Goal: Check status: Check status

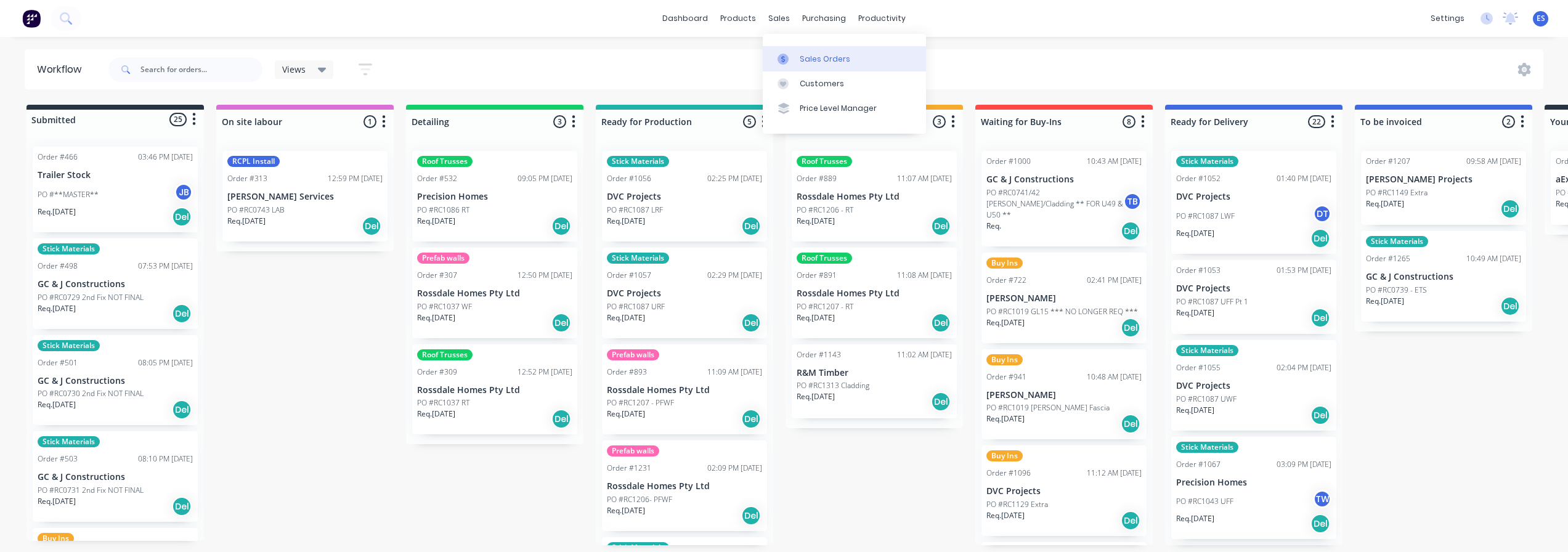
click at [821, 61] on div "Sales Orders" at bounding box center [824, 59] width 50 height 11
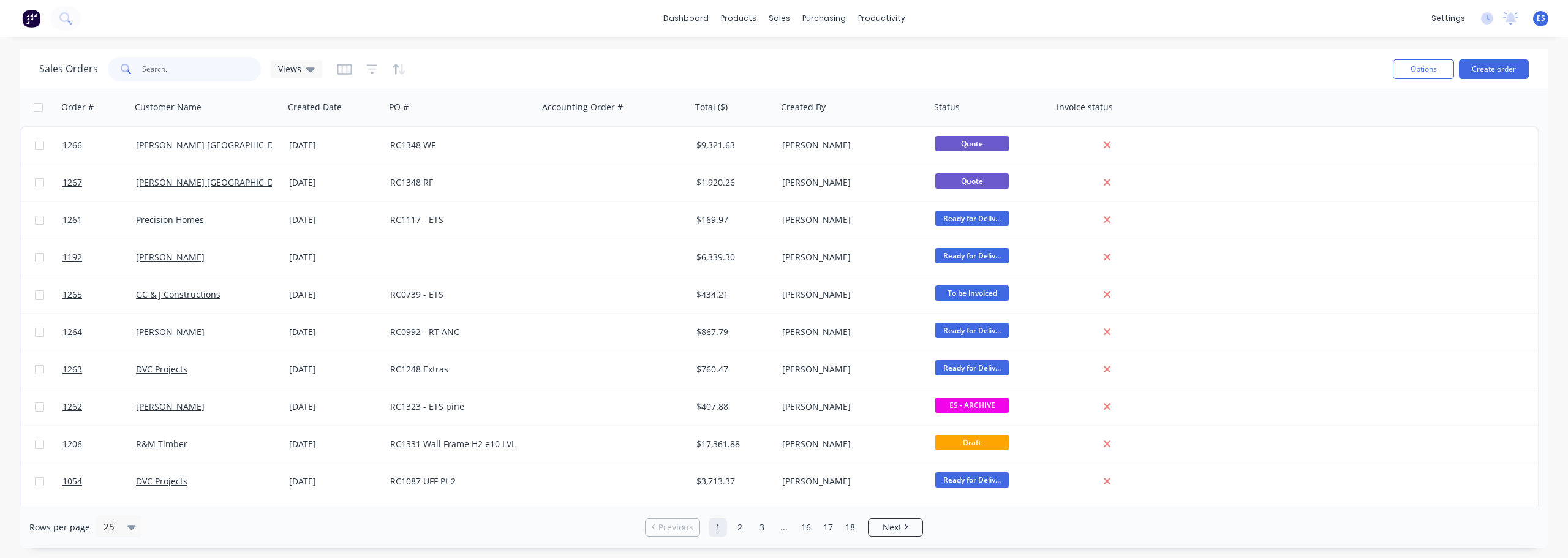
click at [173, 66] on input "text" at bounding box center [201, 69] width 120 height 25
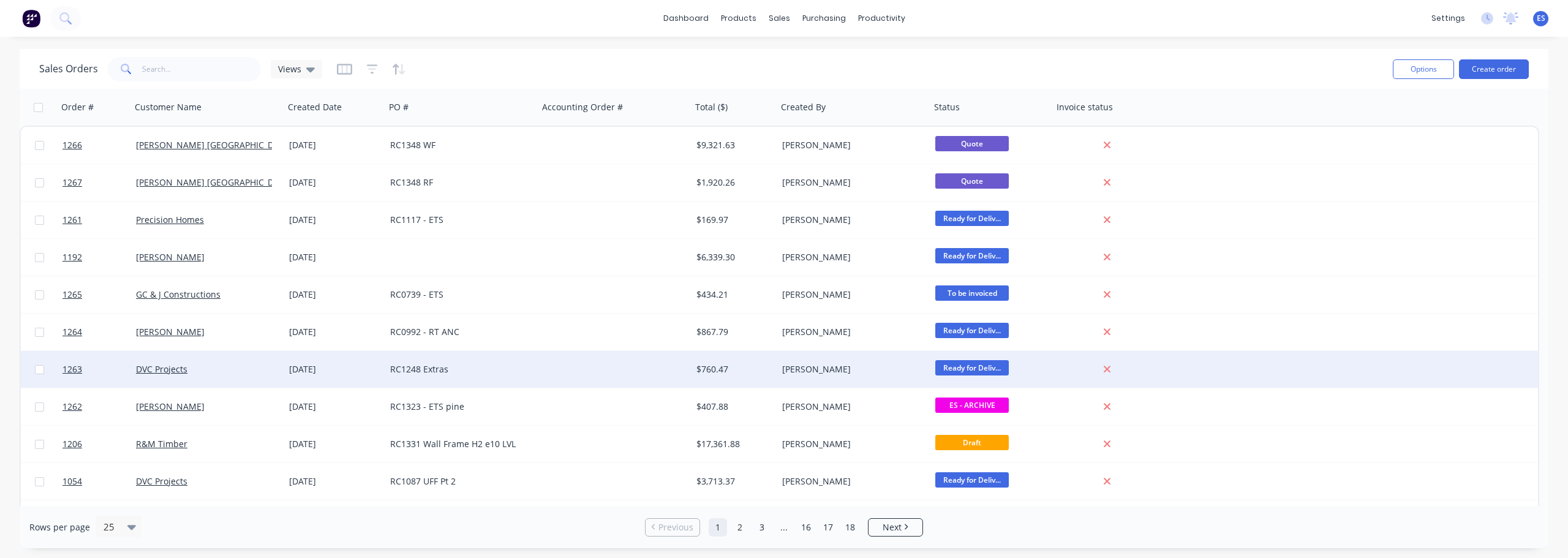
click at [577, 372] on div at bounding box center [615, 369] width 153 height 36
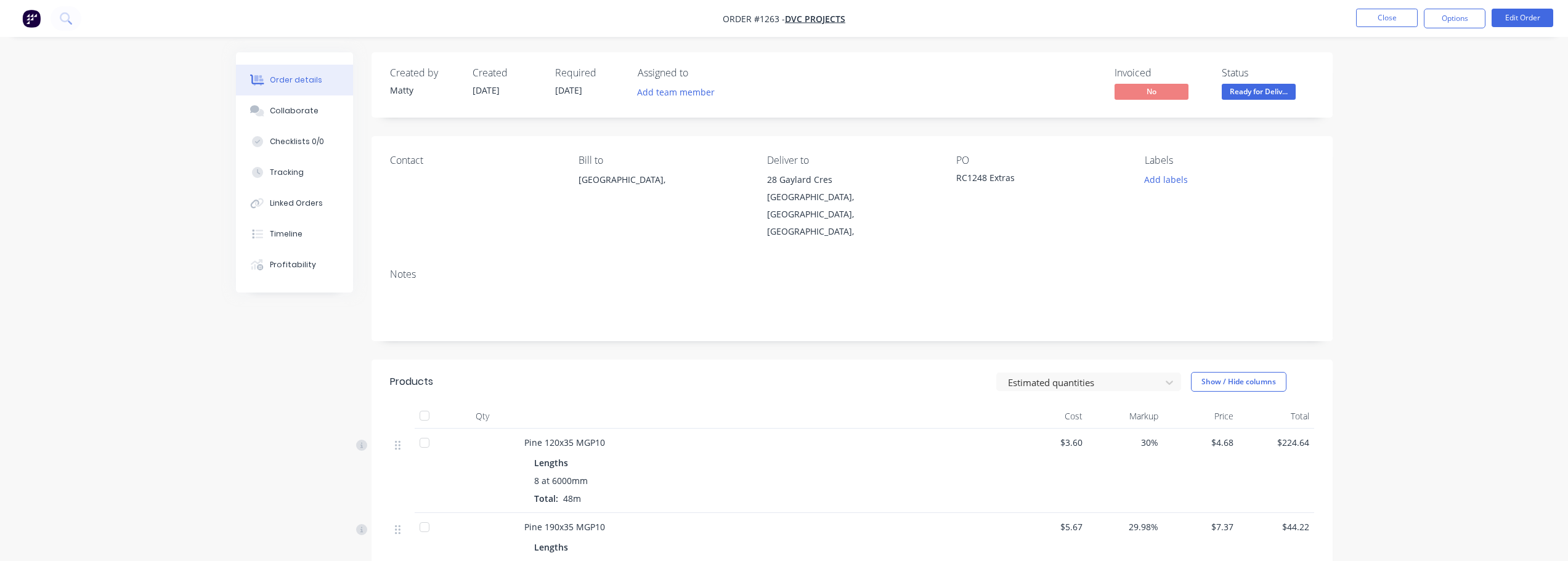
click at [1248, 89] on span "Ready for Deliv..." at bounding box center [1258, 91] width 74 height 15
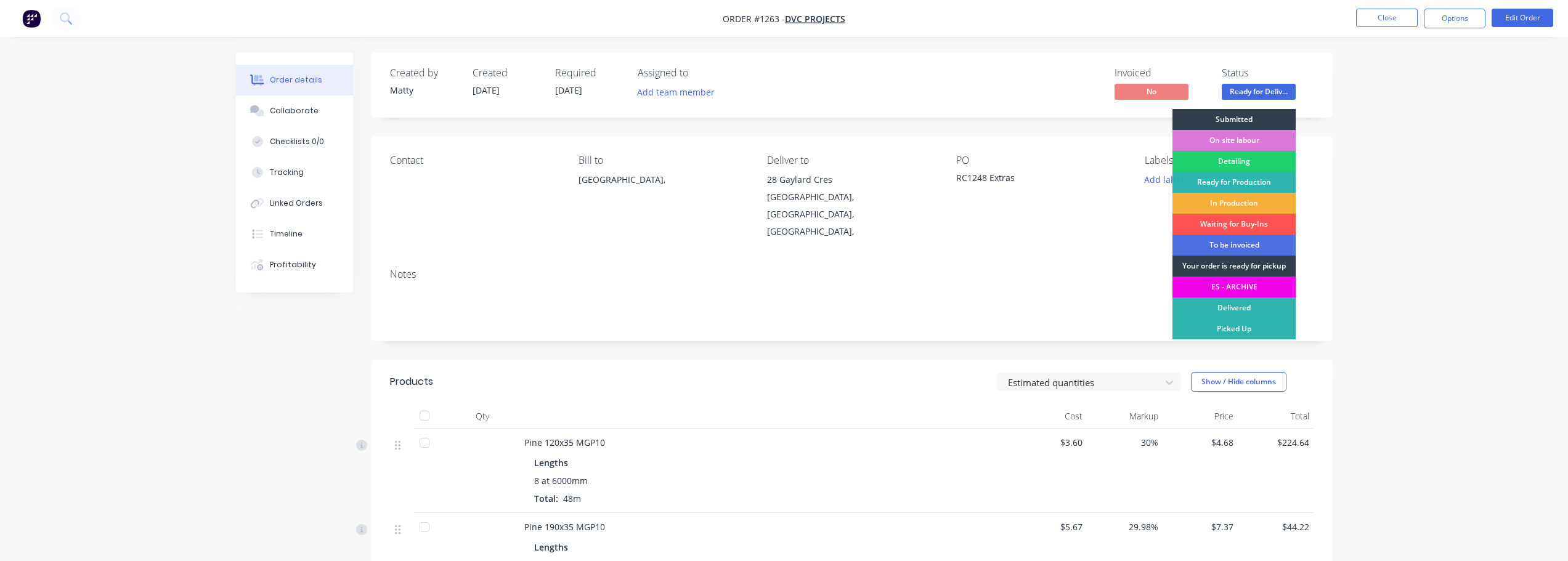
click at [1249, 295] on div "ES - ARCHIVE" at bounding box center [1234, 286] width 123 height 21
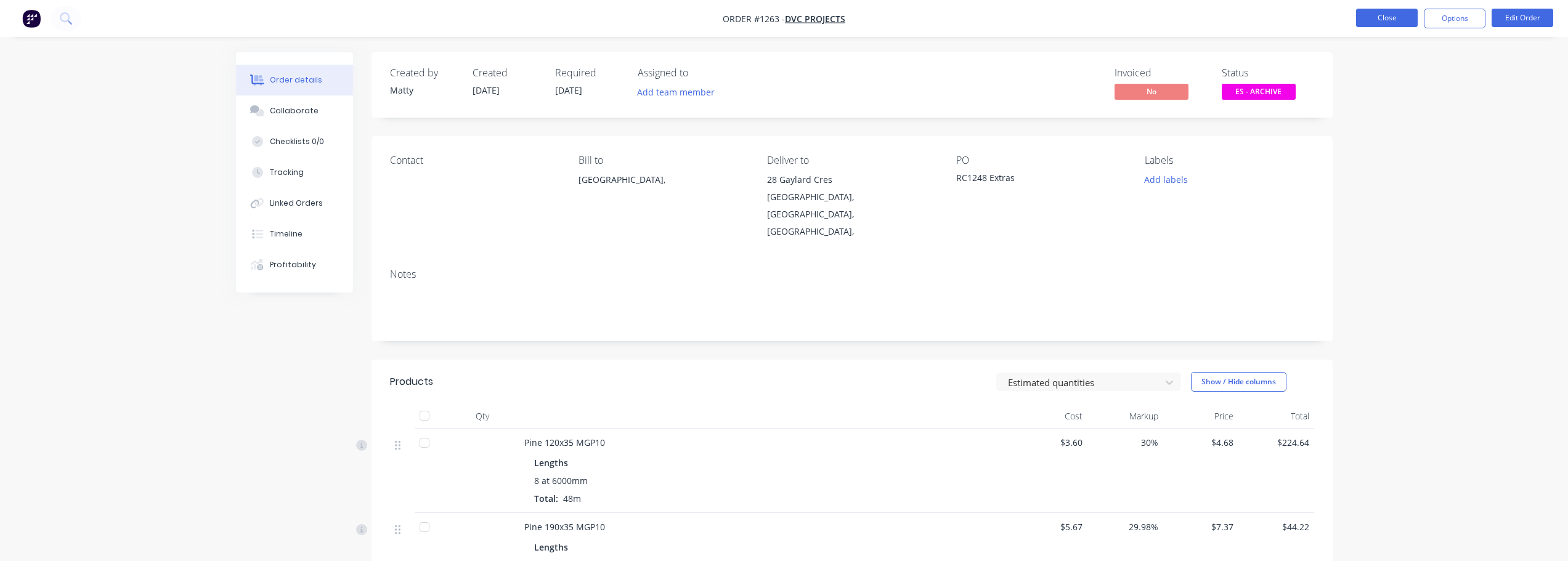
click at [1399, 18] on button "Close" at bounding box center [1386, 18] width 61 height 18
